Goal: Information Seeking & Learning: Understand process/instructions

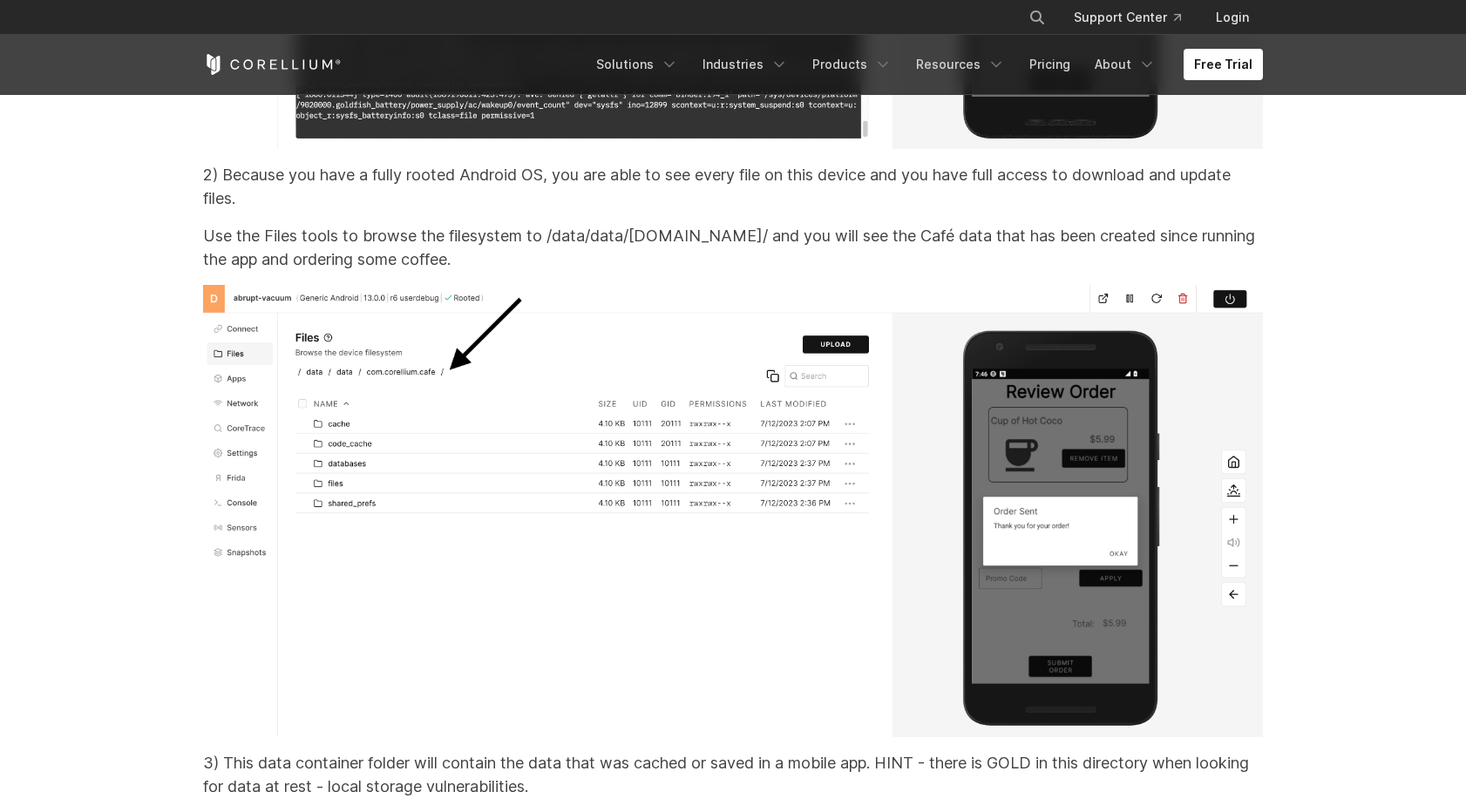
scroll to position [23138, 0]
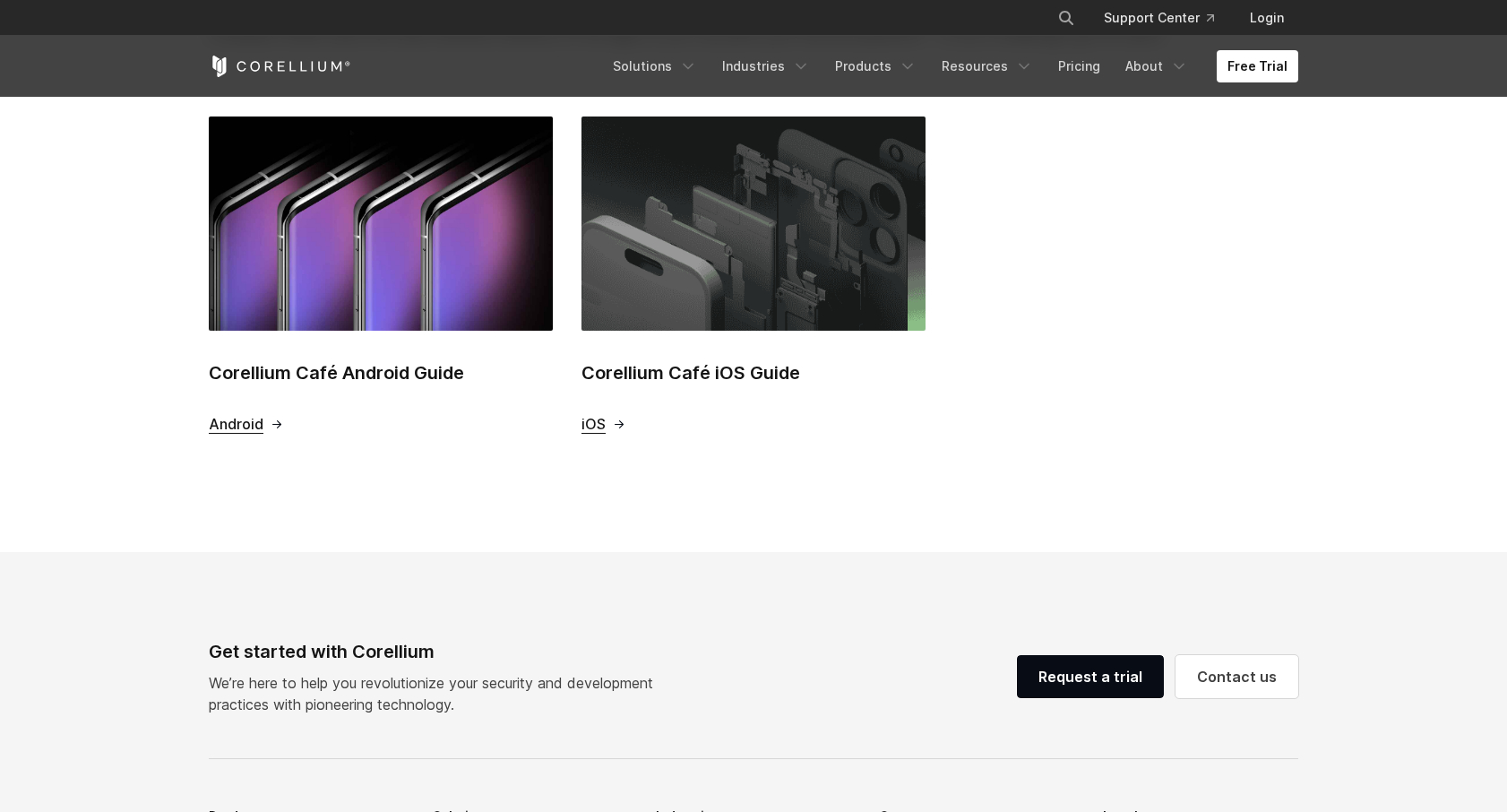
scroll to position [277, 0]
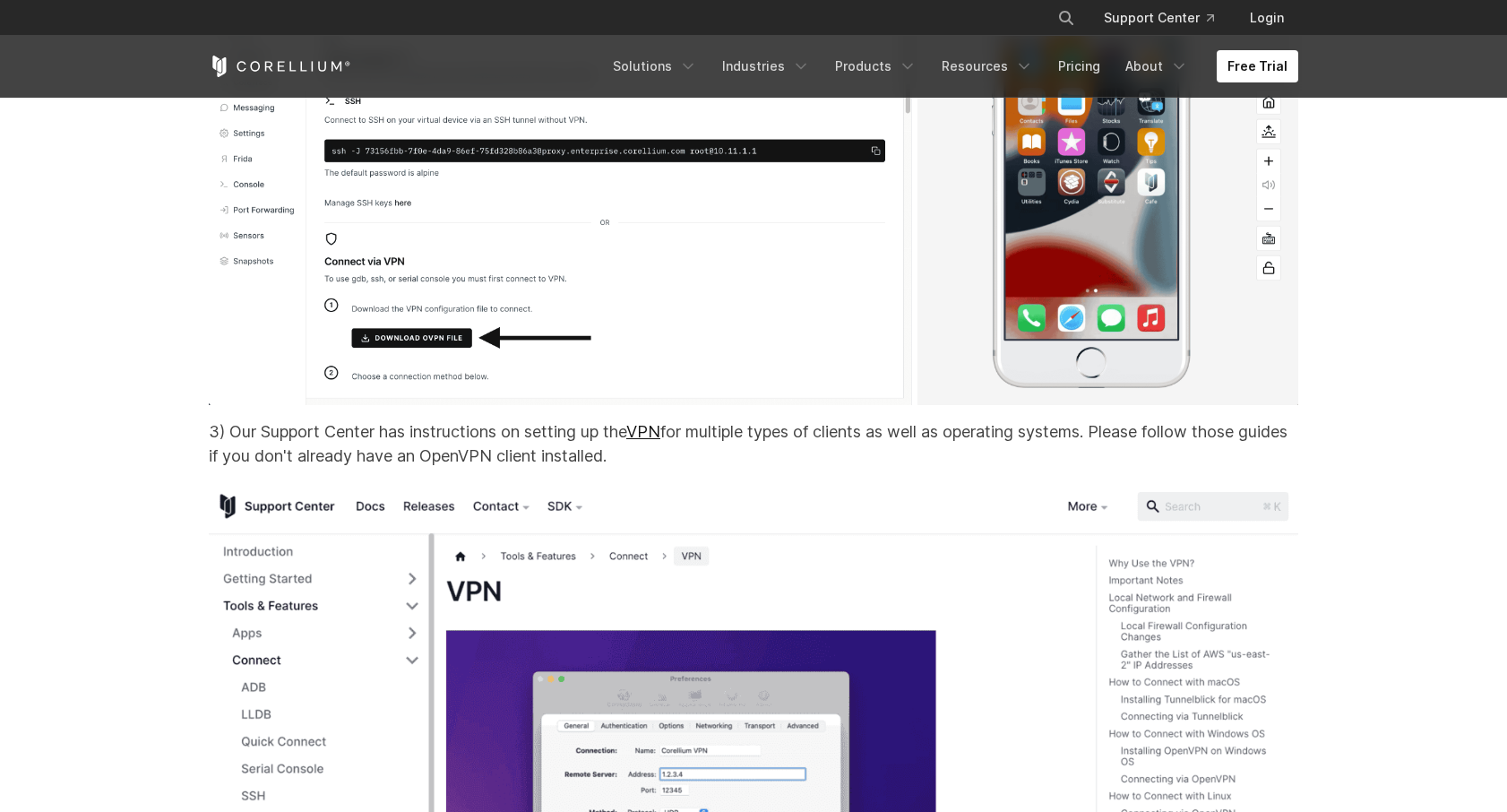
scroll to position [13326, 0]
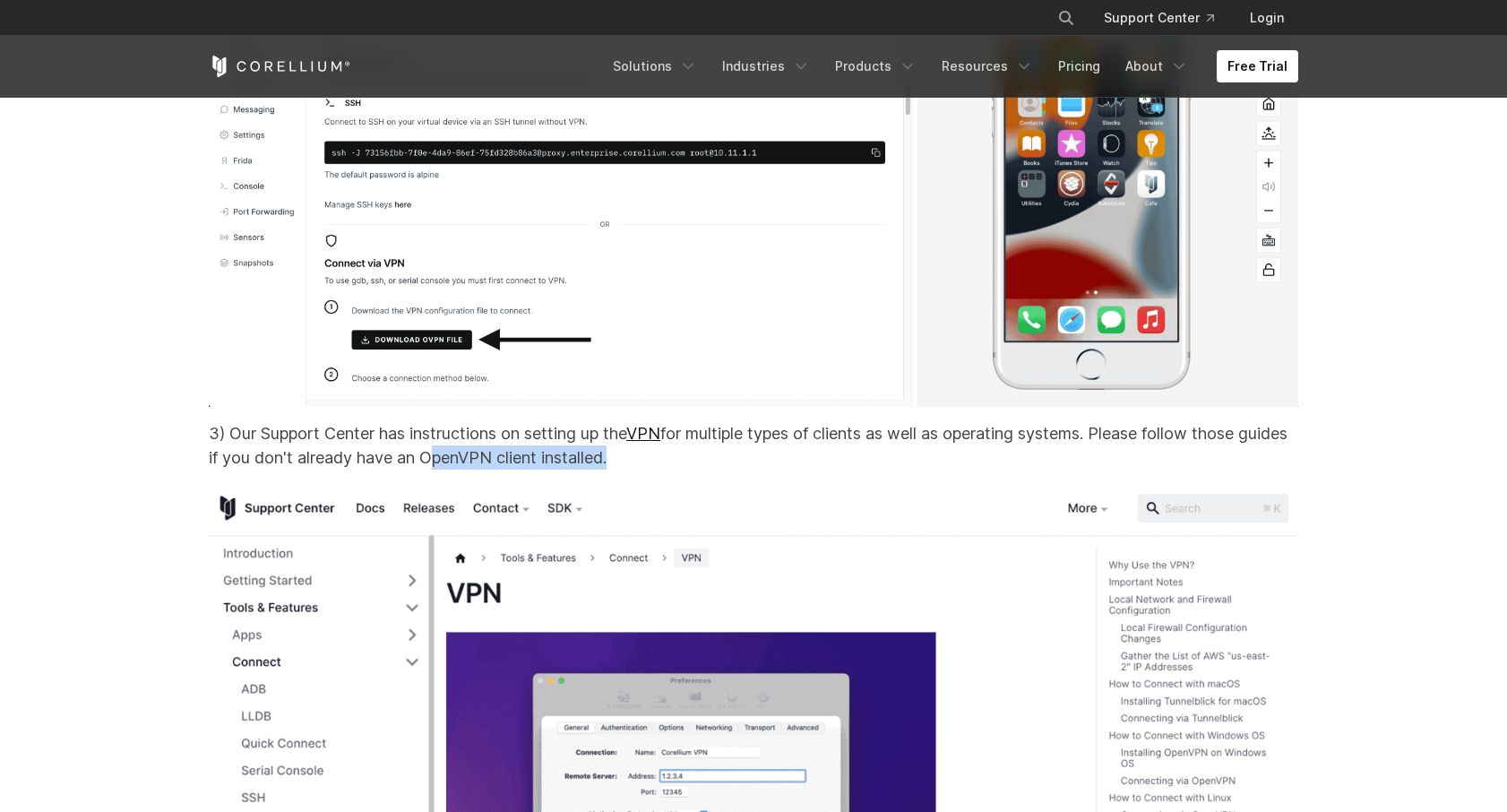
drag, startPoint x: 478, startPoint y: 479, endPoint x: 666, endPoint y: 479, distance: 188.0
click at [666, 469] on p "3) Our Support Center has instructions on setting up the VPN for multiple types…" at bounding box center [753, 445] width 1089 height 48
copy p "OpenVPN client installed"
